Goal: Check status: Check status

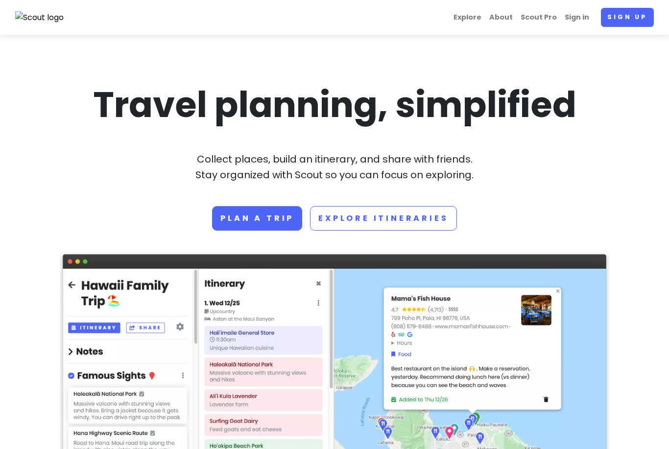
click at [580, 19] on link "Sign in" at bounding box center [577, 17] width 32 height 19
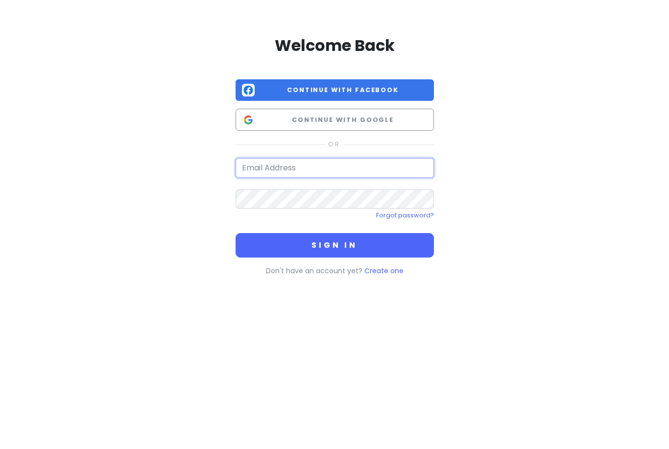
click at [362, 167] on input "email" at bounding box center [335, 168] width 198 height 20
type input "[PERSON_NAME][EMAIL_ADDRESS][DOMAIN_NAME]"
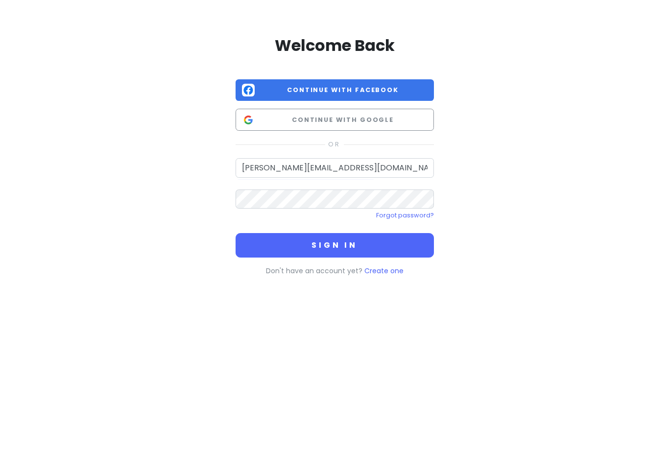
click at [334, 244] on button "Sign in" at bounding box center [335, 245] width 198 height 24
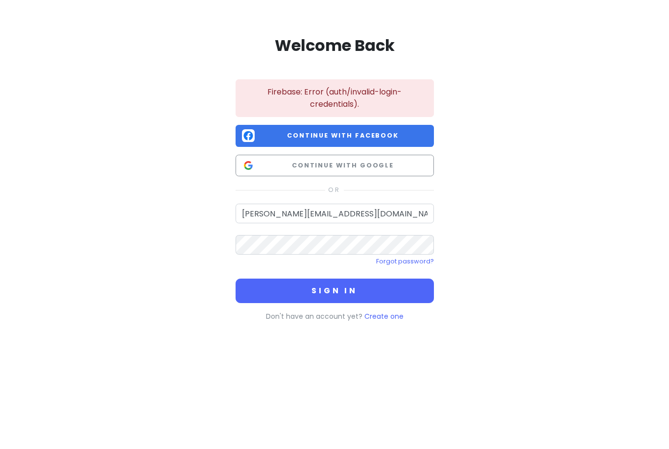
click at [405, 285] on button "Sign in" at bounding box center [335, 291] width 198 height 24
click at [396, 136] on span "Continue with Facebook" at bounding box center [343, 136] width 169 height 10
click at [352, 169] on span "Continue with Google" at bounding box center [343, 166] width 169 height 10
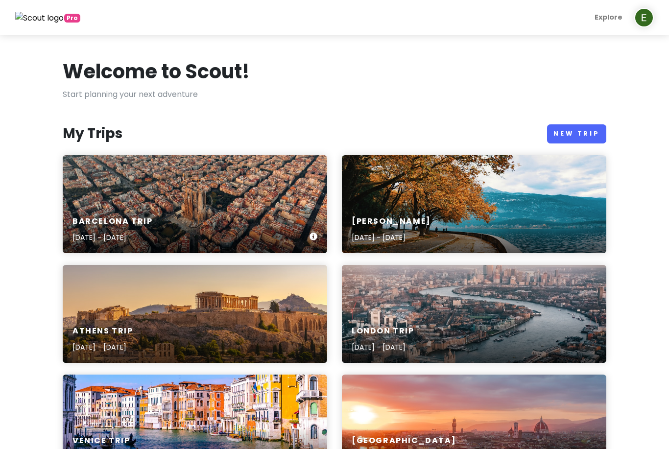
click at [117, 196] on div "Barcelona Trip [DATE] - [DATE]" at bounding box center [195, 204] width 264 height 98
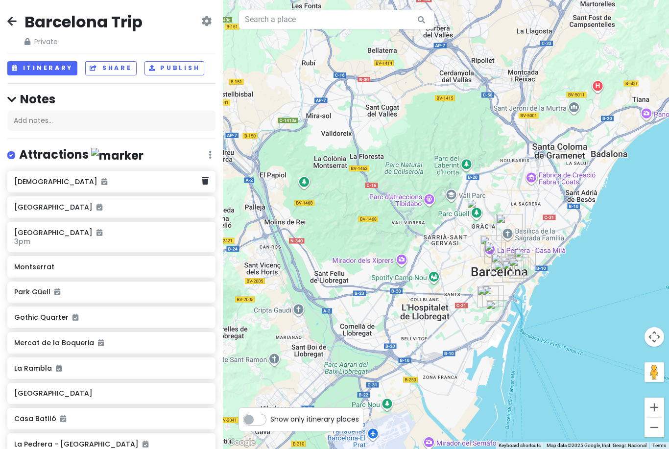
click at [202, 23] on icon at bounding box center [206, 21] width 10 height 8
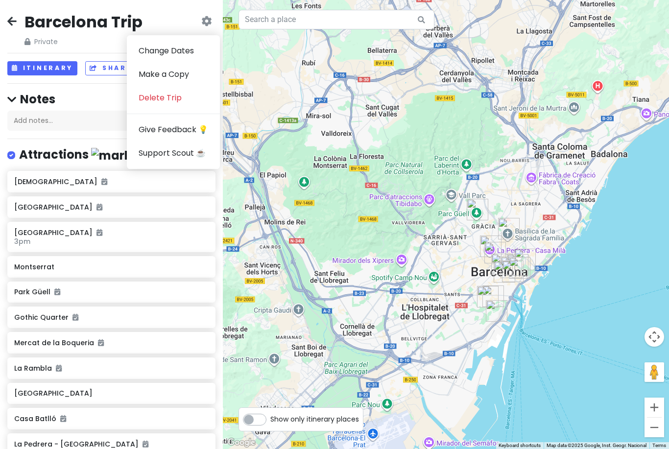
click at [83, 102] on h4 "Notes" at bounding box center [111, 99] width 208 height 15
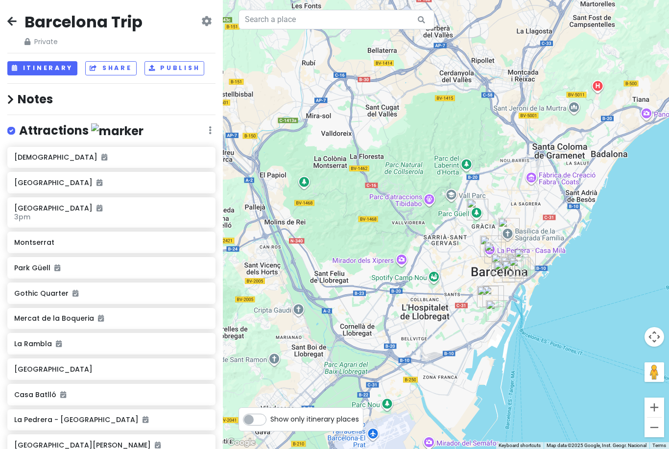
click at [23, 72] on button "Itinerary" at bounding box center [42, 68] width 70 height 14
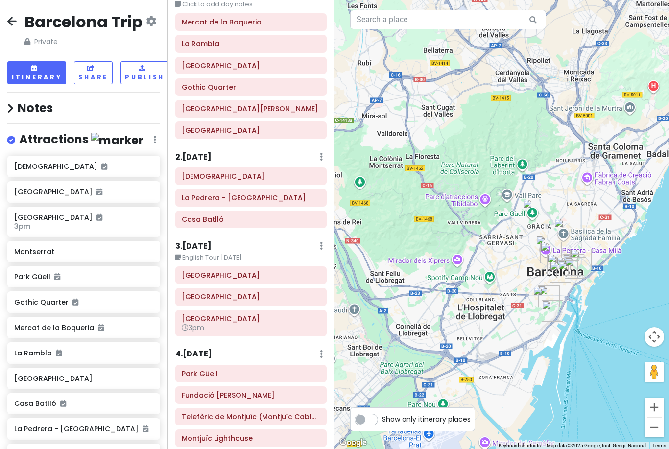
scroll to position [51, 0]
click at [212, 243] on h6 "3 . [DATE]" at bounding box center [193, 247] width 36 height 10
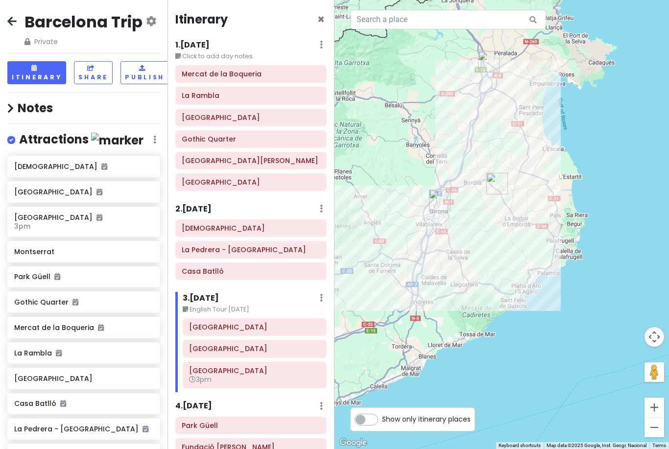
scroll to position [0, 0]
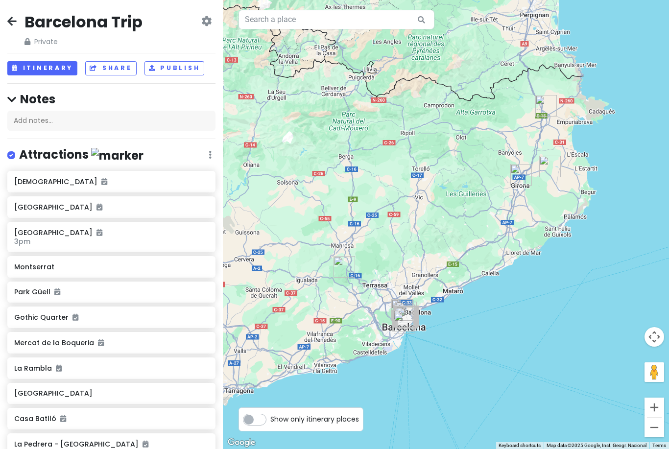
click at [52, 66] on button "Itinerary" at bounding box center [42, 68] width 70 height 14
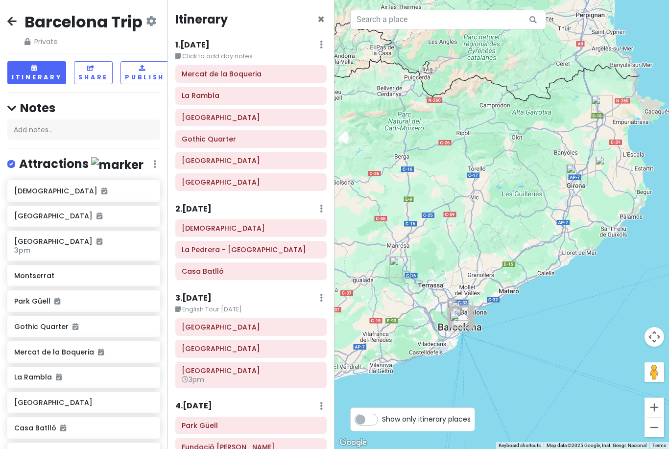
click at [206, 209] on h6 "2 . Fri 10/3" at bounding box center [193, 209] width 36 height 10
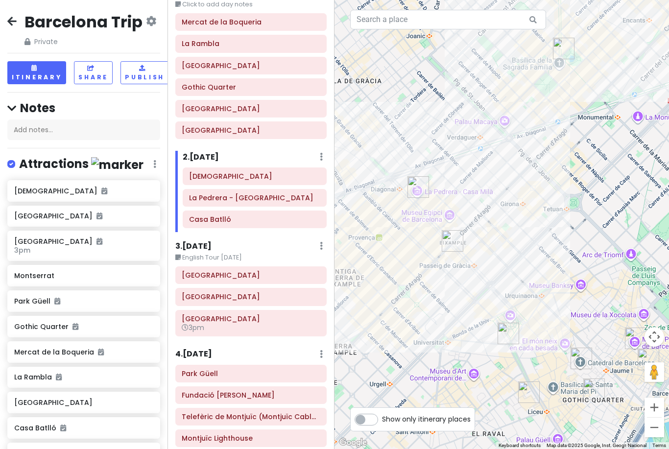
scroll to position [51, 0]
